Goal: Transaction & Acquisition: Book appointment/travel/reservation

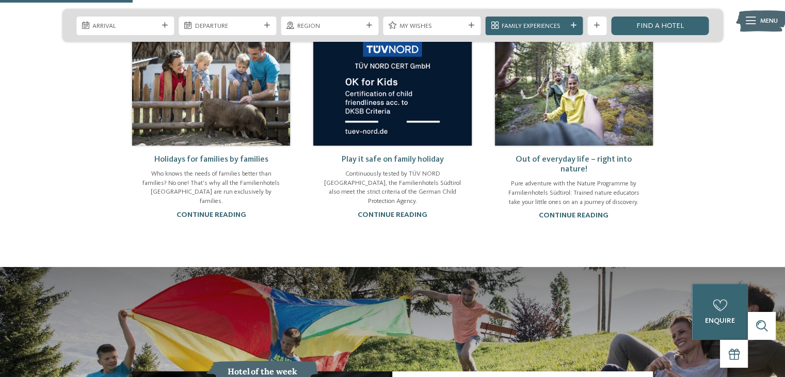
scroll to position [619, 0]
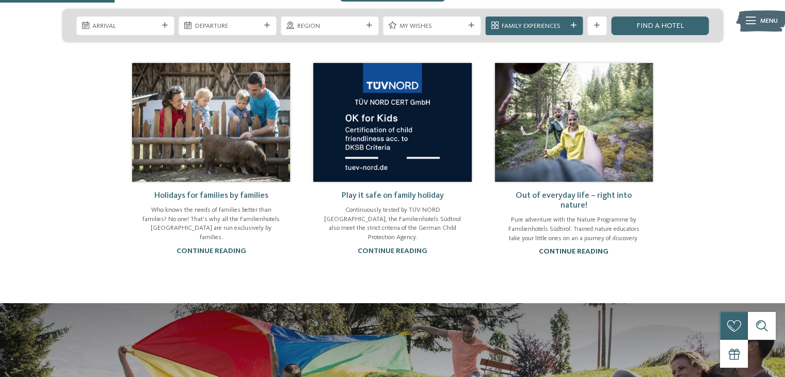
click at [561, 248] on link "continue reading" at bounding box center [574, 251] width 70 height 7
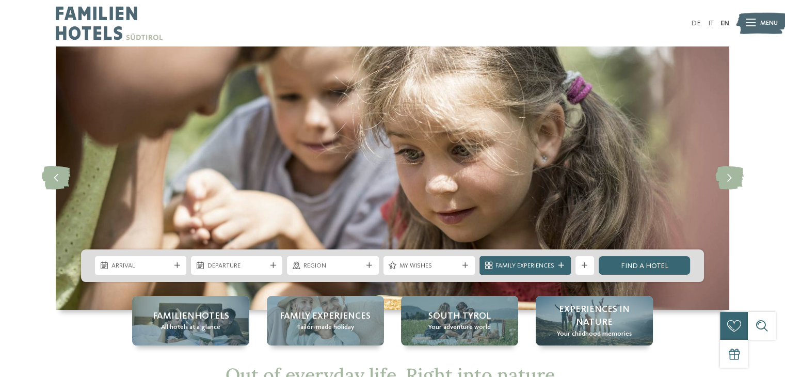
click at [756, 25] on img at bounding box center [761, 23] width 51 height 26
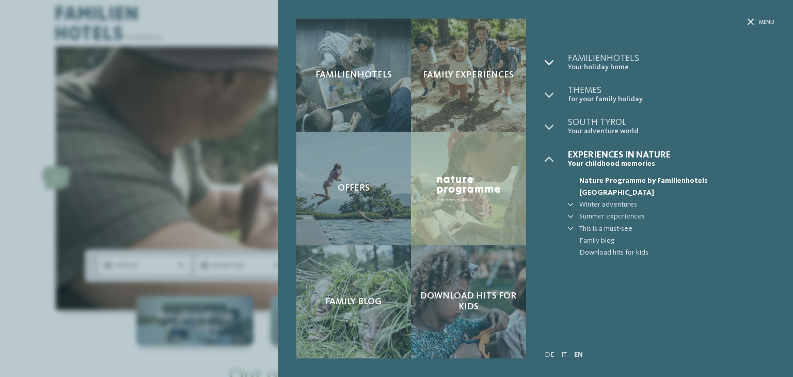
click at [548, 62] on icon at bounding box center [549, 62] width 9 height 9
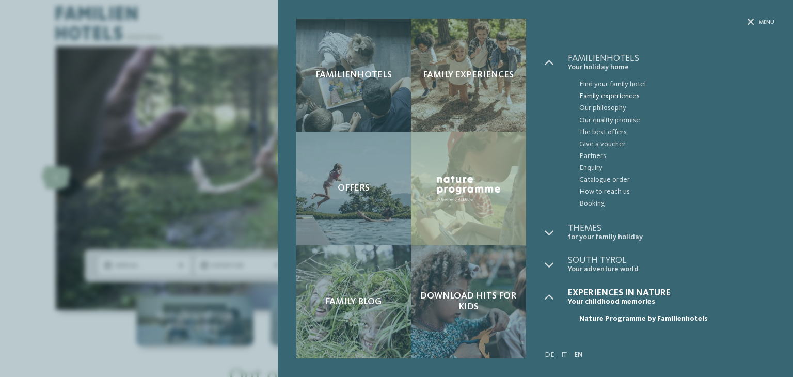
click at [604, 95] on span "Family experiences" at bounding box center [676, 96] width 195 height 12
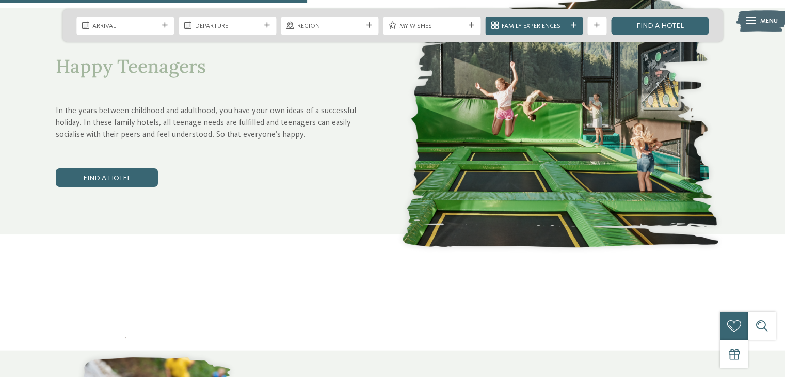
scroll to position [1548, 0]
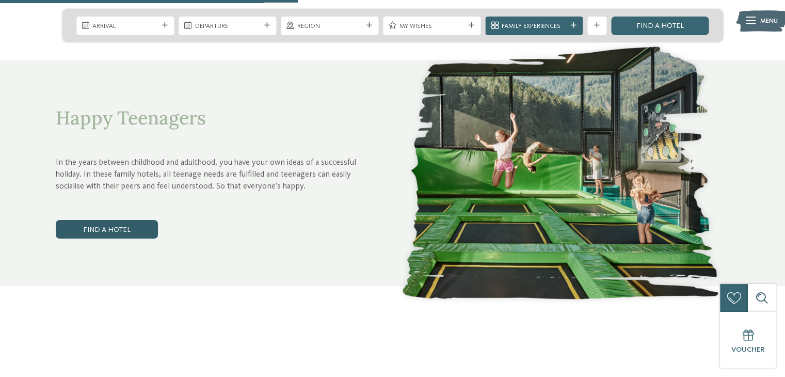
click at [99, 220] on link "Find a hotel" at bounding box center [107, 229] width 102 height 19
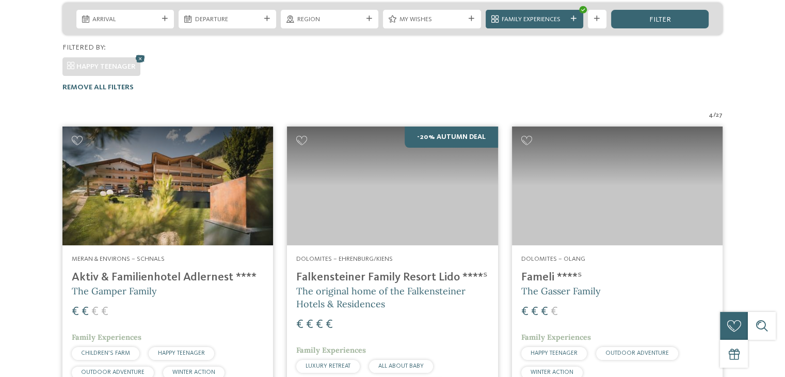
scroll to position [277, 0]
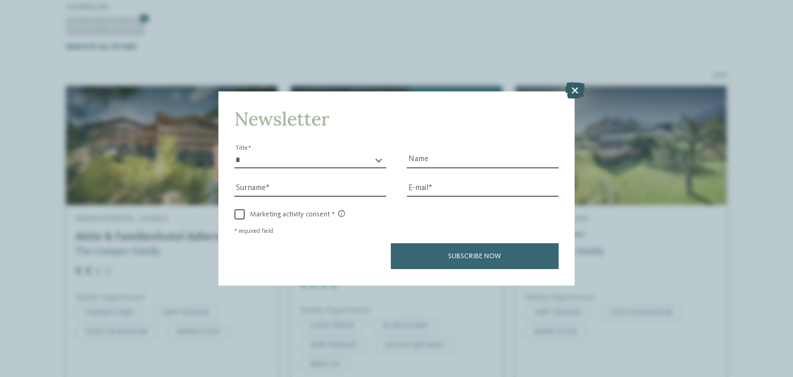
click at [573, 90] on icon at bounding box center [575, 91] width 20 height 17
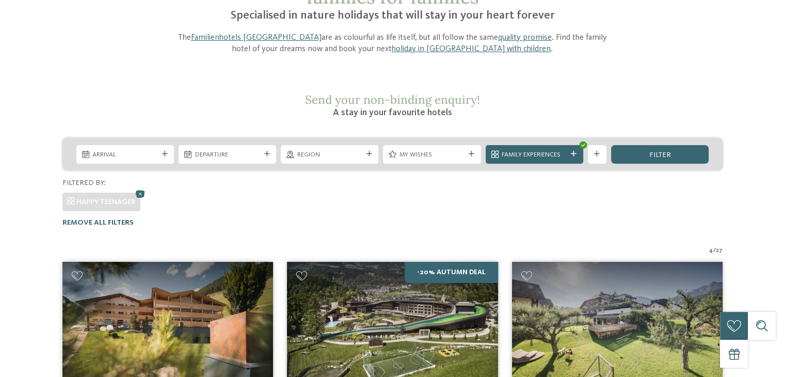
scroll to position [0, 0]
